Goal: Task Accomplishment & Management: Use online tool/utility

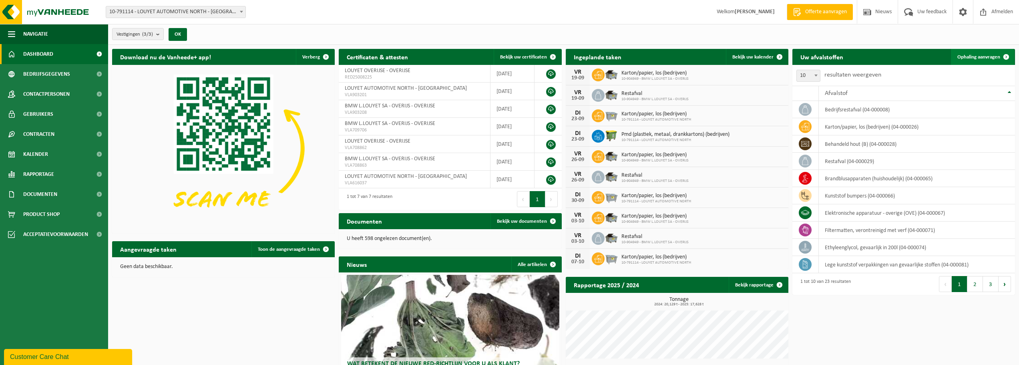
click at [990, 56] on span "Ophaling aanvragen" at bounding box center [979, 56] width 43 height 5
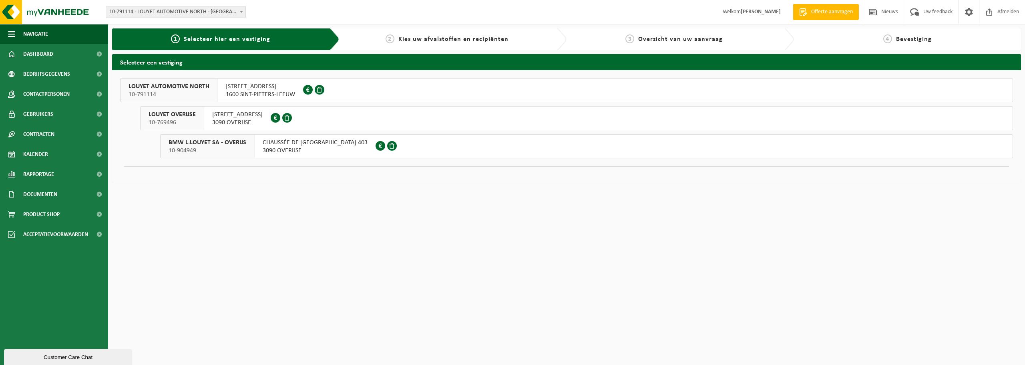
click at [429, 232] on html "Vestiging: 10-791114 - LOUYET AUTOMOTIVE NORTH - SINT-PIETERS-LEEUW 10-769496 -…" at bounding box center [512, 182] width 1025 height 365
click at [50, 53] on span "Dashboard" at bounding box center [38, 54] width 30 height 20
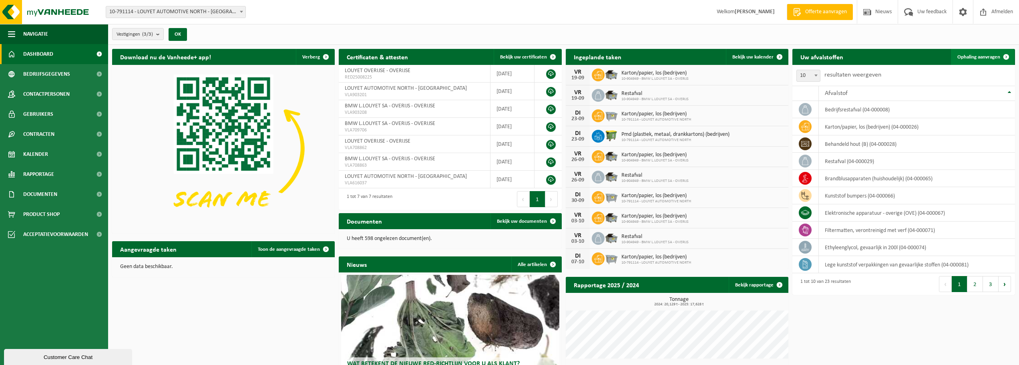
click at [979, 52] on link "Ophaling aanvragen" at bounding box center [982, 57] width 63 height 16
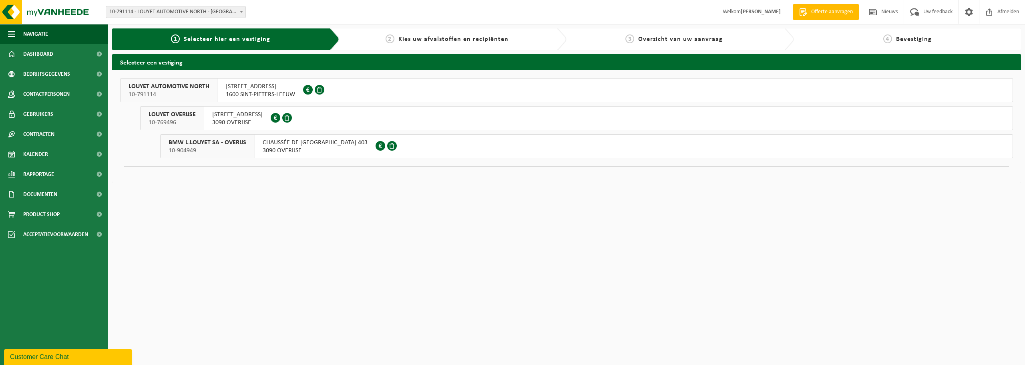
click at [254, 88] on span "[STREET_ADDRESS]" at bounding box center [260, 87] width 69 height 8
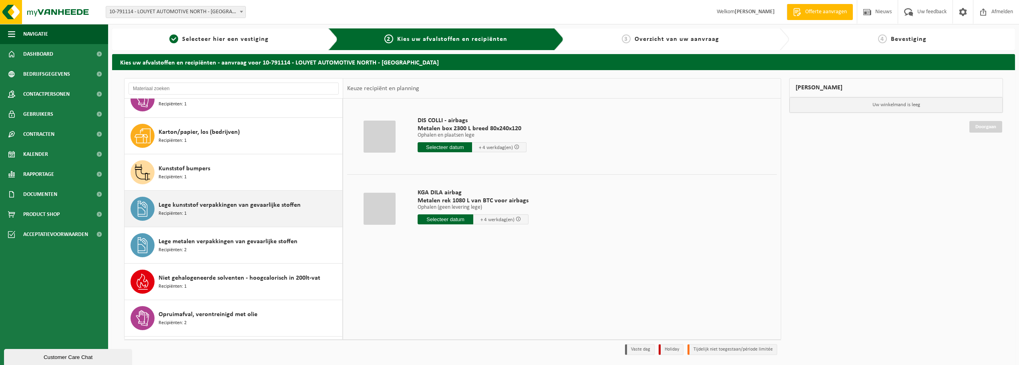
scroll to position [200, 0]
click at [234, 217] on div "Lege kunststof verpakkingen van gevaarlijke stoffen Recipiënten: 1" at bounding box center [250, 208] width 182 height 24
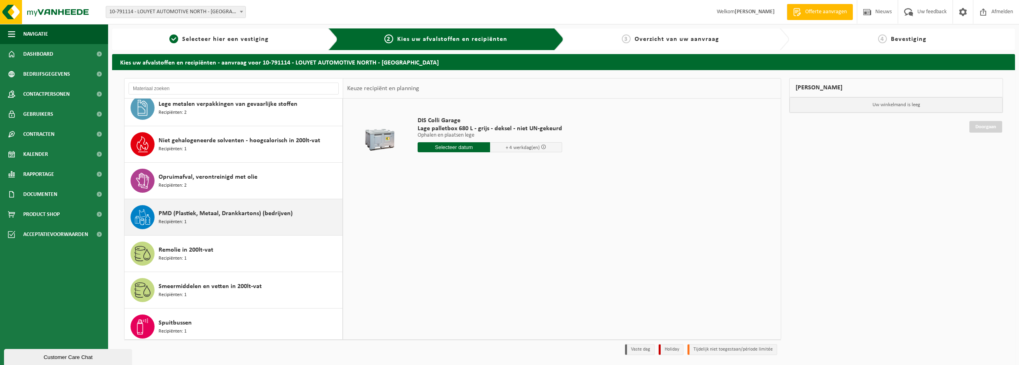
scroll to position [415, 0]
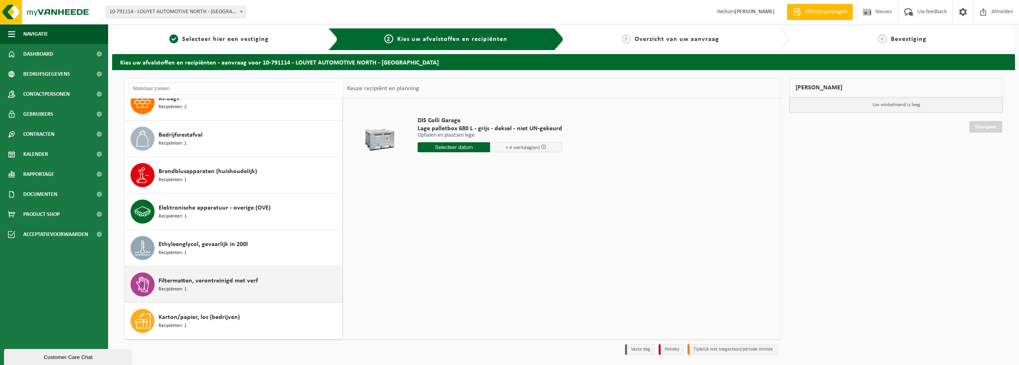
click at [222, 283] on span "Filtermatten, verontreinigd met verf" at bounding box center [208, 281] width 99 height 10
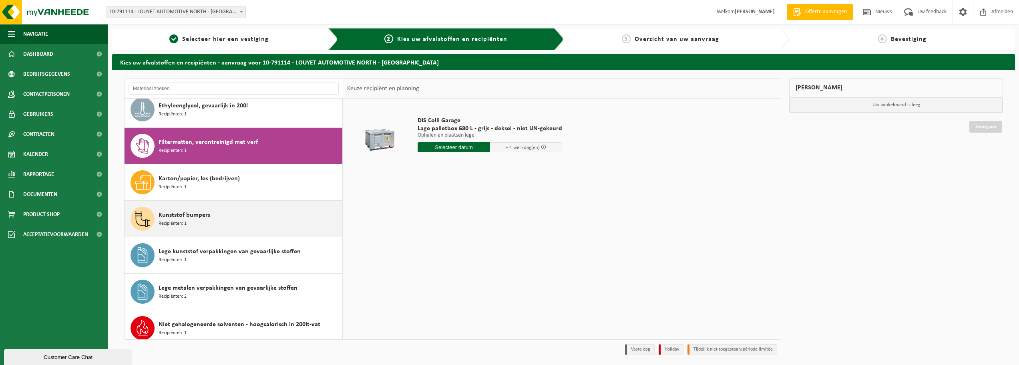
scroll to position [182, 0]
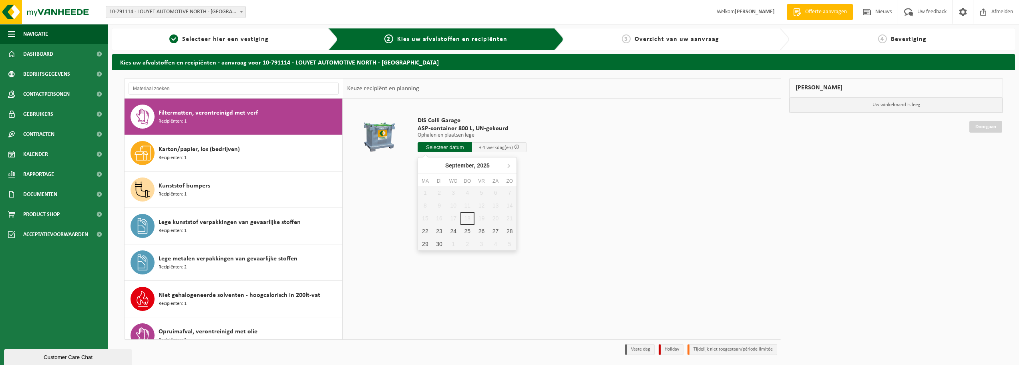
click at [434, 149] on input "text" at bounding box center [445, 147] width 54 height 10
click at [424, 236] on div "22" at bounding box center [425, 231] width 14 height 13
type input "Van 2025-09-22"
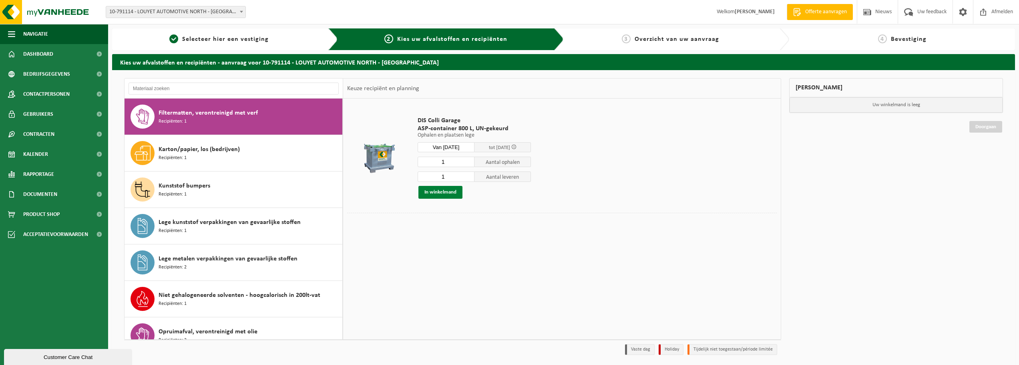
click at [439, 194] on button "In winkelmand" at bounding box center [441, 192] width 44 height 13
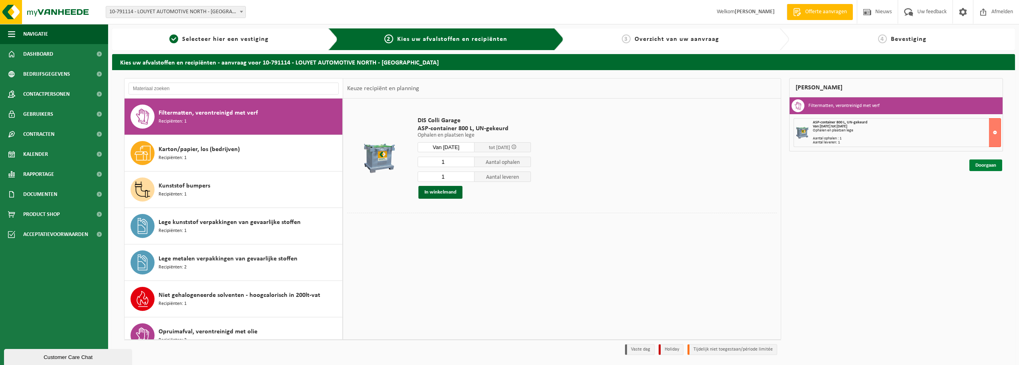
click at [983, 166] on link "Doorgaan" at bounding box center [986, 165] width 33 height 12
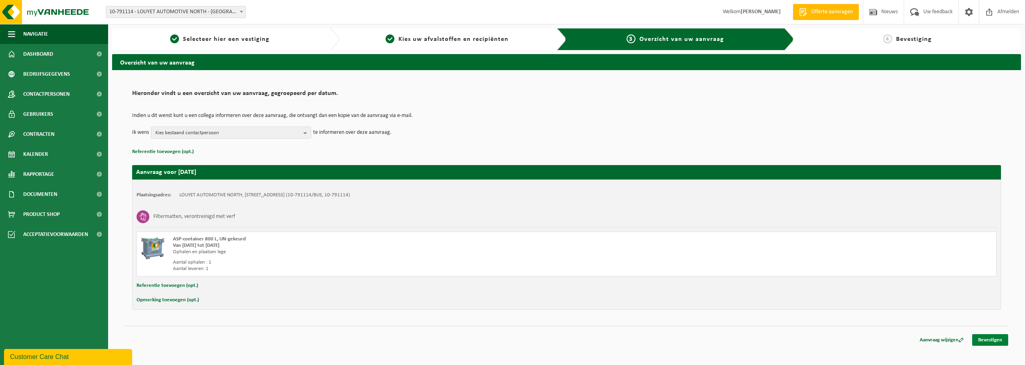
click at [988, 335] on link "Bevestigen" at bounding box center [990, 340] width 36 height 12
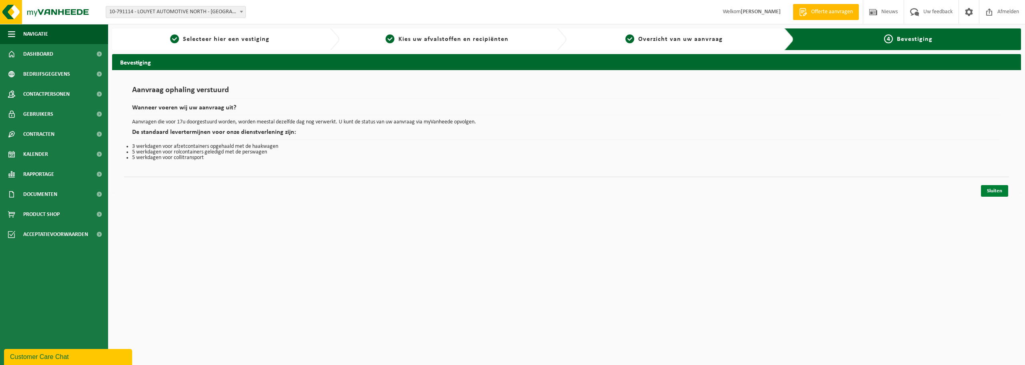
click at [992, 190] on link "Sluiten" at bounding box center [994, 191] width 27 height 12
